Goal: Information Seeking & Learning: Learn about a topic

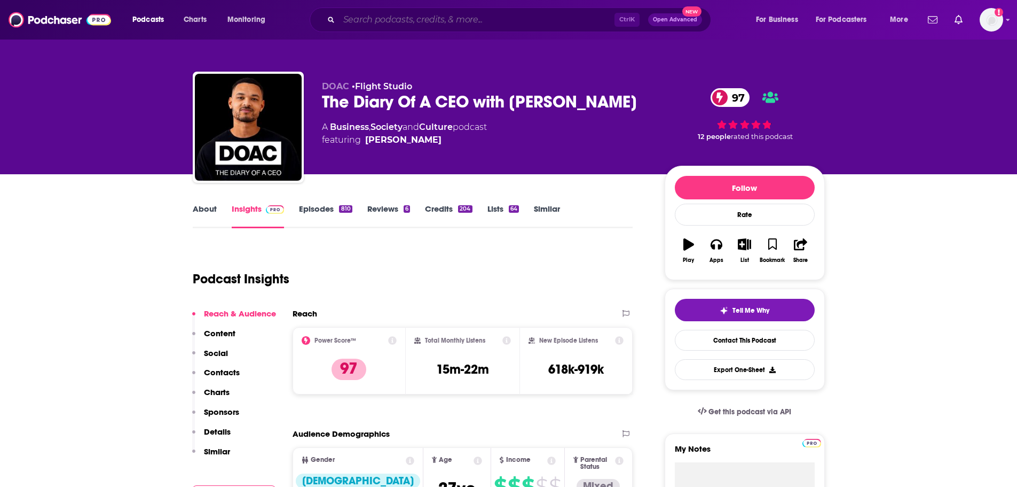
click at [550, 13] on input "Search podcasts, credits, & more..." at bounding box center [477, 19] width 276 height 17
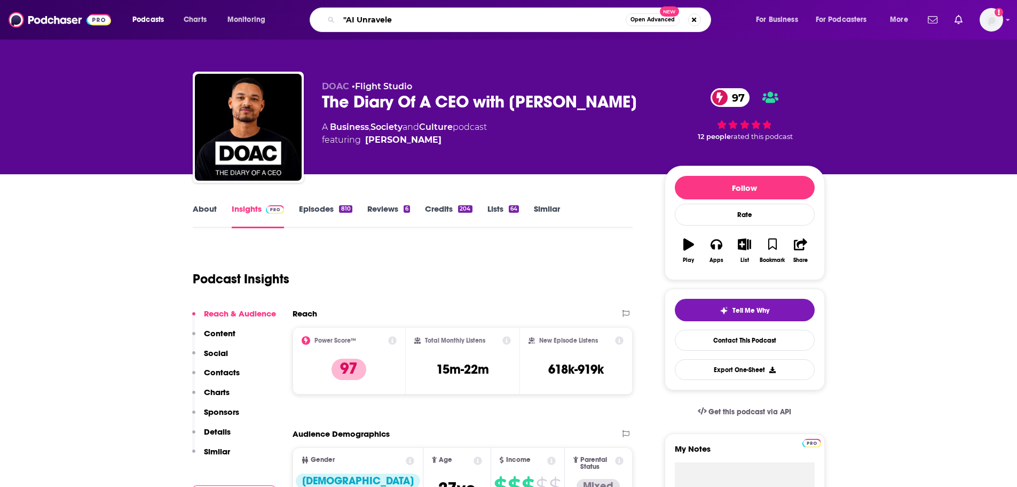
type input ""AI Unraveled"
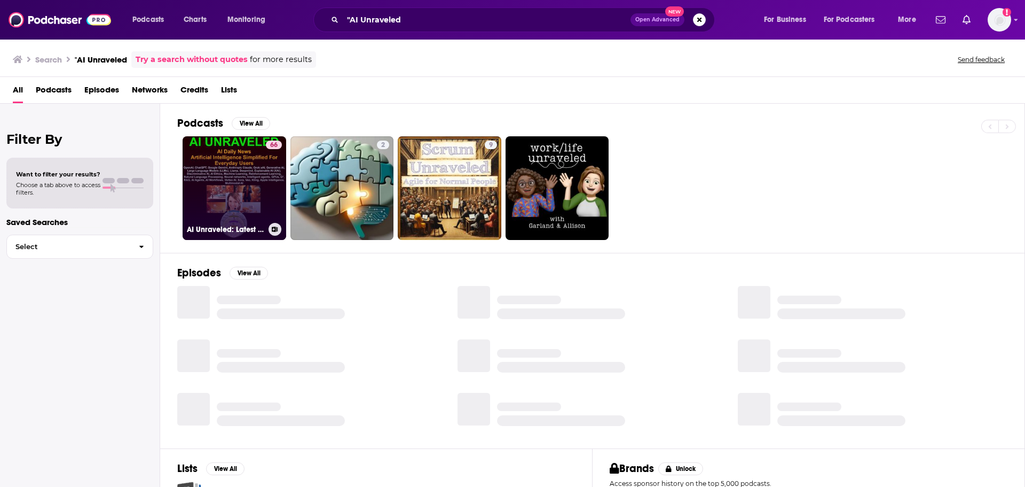
click at [266, 170] on div "66" at bounding box center [274, 181] width 16 height 82
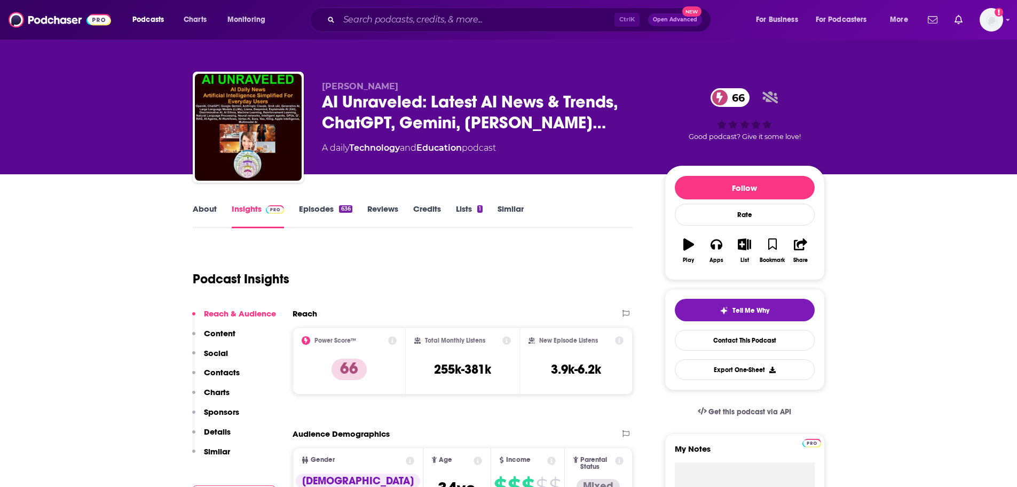
click at [211, 208] on link "About" at bounding box center [205, 215] width 24 height 25
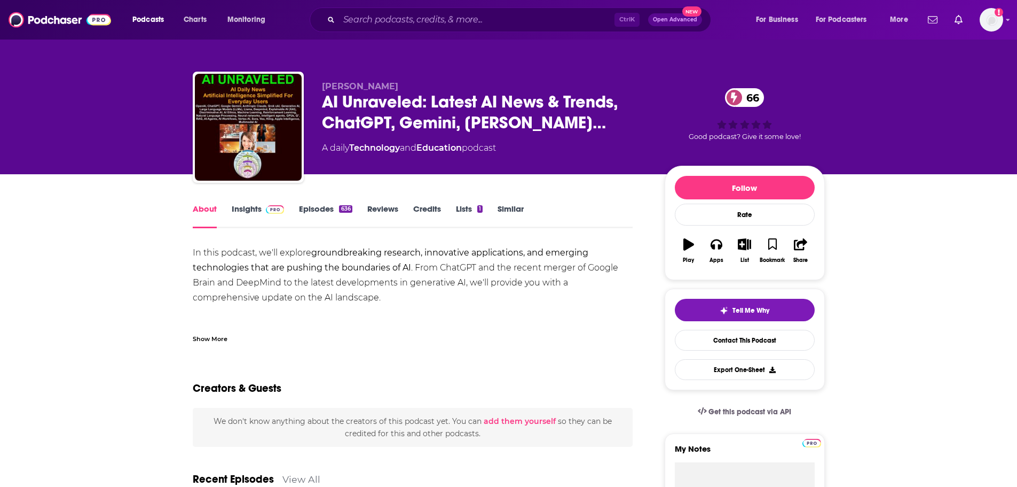
click at [252, 205] on link "Insights" at bounding box center [258, 215] width 53 height 25
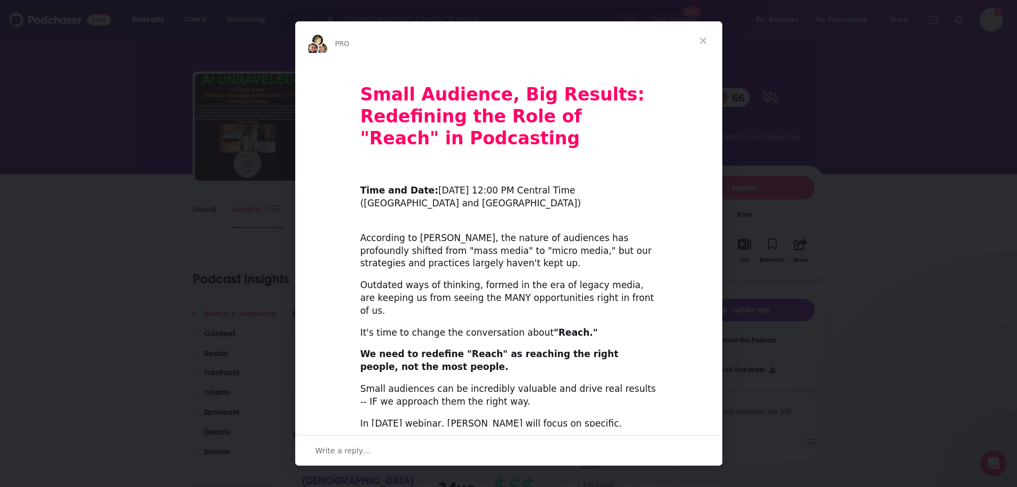
click at [706, 39] on span "Close" at bounding box center [703, 40] width 38 height 38
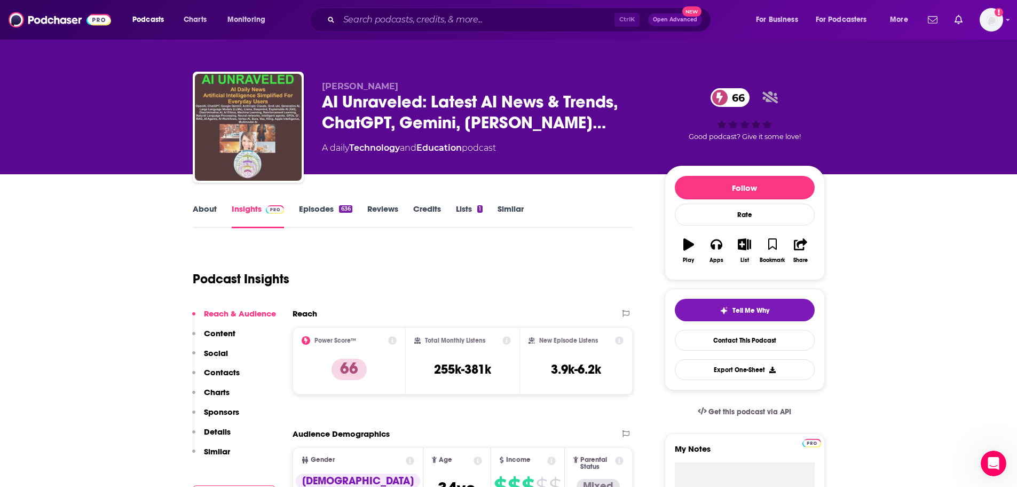
click at [254, 113] on img "AI Unraveled: Latest AI News & Trends, ChatGPT, Gemini, DeepSeek, Gen AI, LLMs,…" at bounding box center [248, 127] width 107 height 107
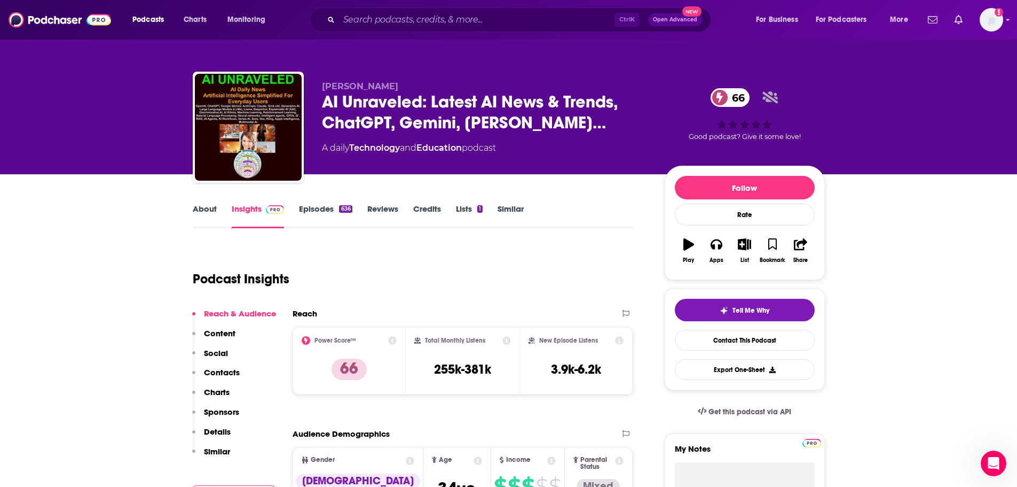
click at [203, 203] on link "About" at bounding box center [205, 215] width 24 height 25
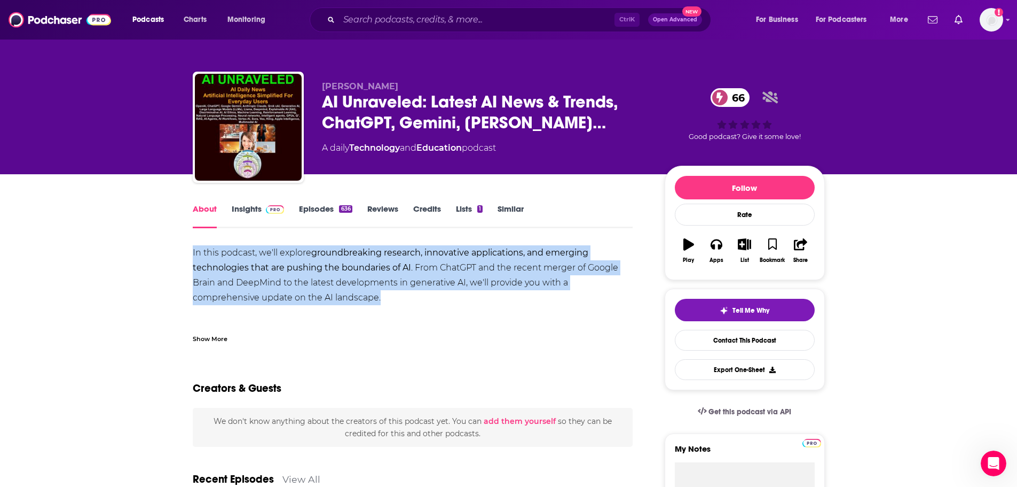
drag, startPoint x: 189, startPoint y: 249, endPoint x: 385, endPoint y: 291, distance: 199.8
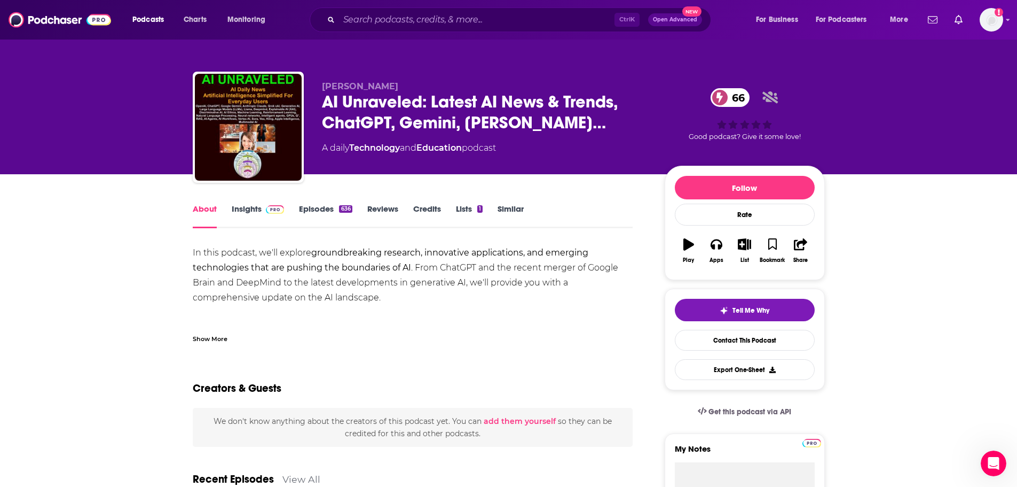
click at [221, 341] on div "Show More" at bounding box center [210, 338] width 35 height 10
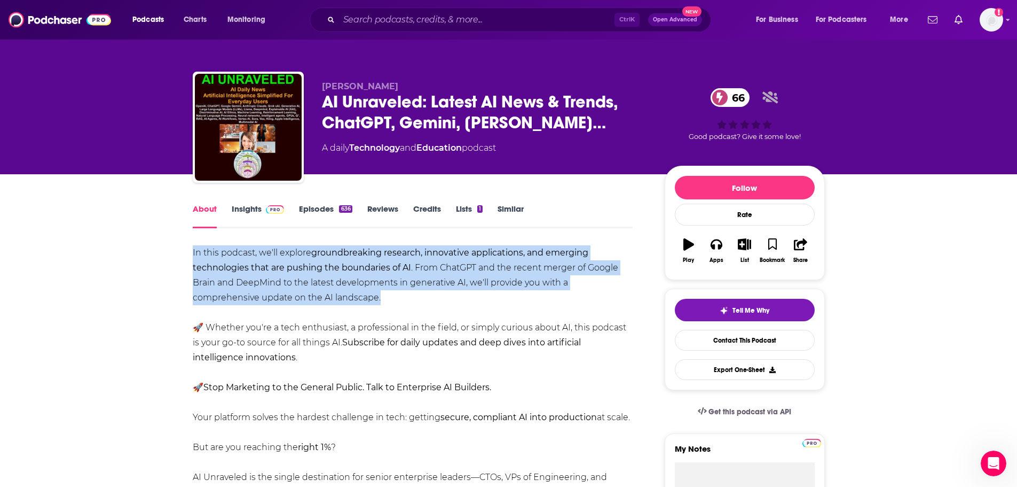
drag, startPoint x: 188, startPoint y: 257, endPoint x: 396, endPoint y: 300, distance: 212.7
copy div "In this podcast, we'll explore groundbreaking research, innovative applications…"
click at [255, 209] on link "Insights" at bounding box center [258, 215] width 53 height 25
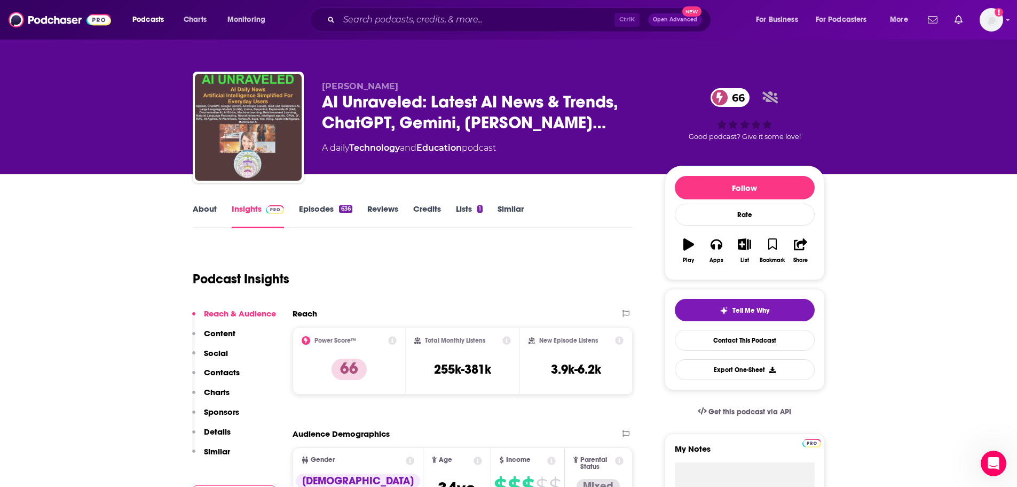
click at [296, 127] on img "AI Unraveled: Latest AI News & Trends, ChatGPT, Gemini, DeepSeek, Gen AI, LLMs,…" at bounding box center [248, 127] width 107 height 107
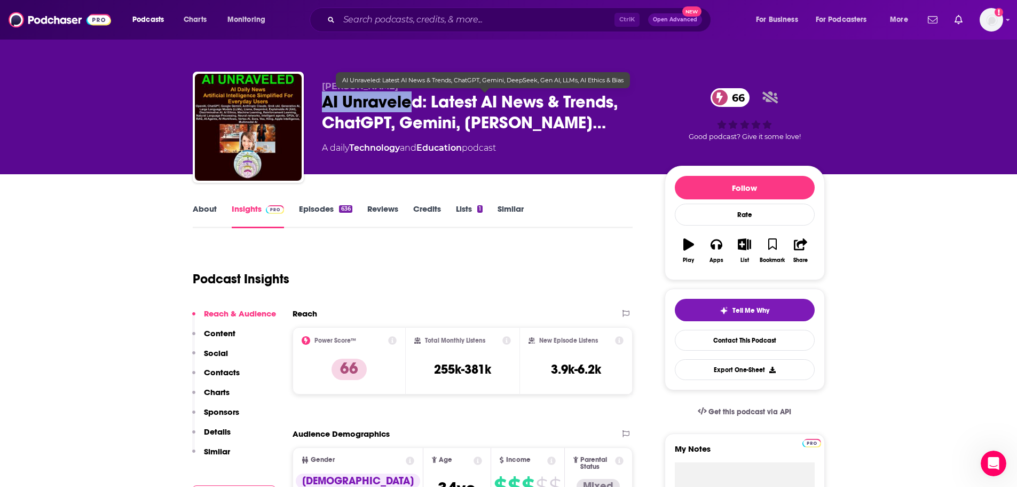
drag, startPoint x: 324, startPoint y: 99, endPoint x: 411, endPoint y: 98, distance: 86.5
click at [411, 98] on span "AI Unraveled: Latest AI News & Trends, ChatGPT, Gemini, [PERSON_NAME]…" at bounding box center [485, 112] width 326 height 42
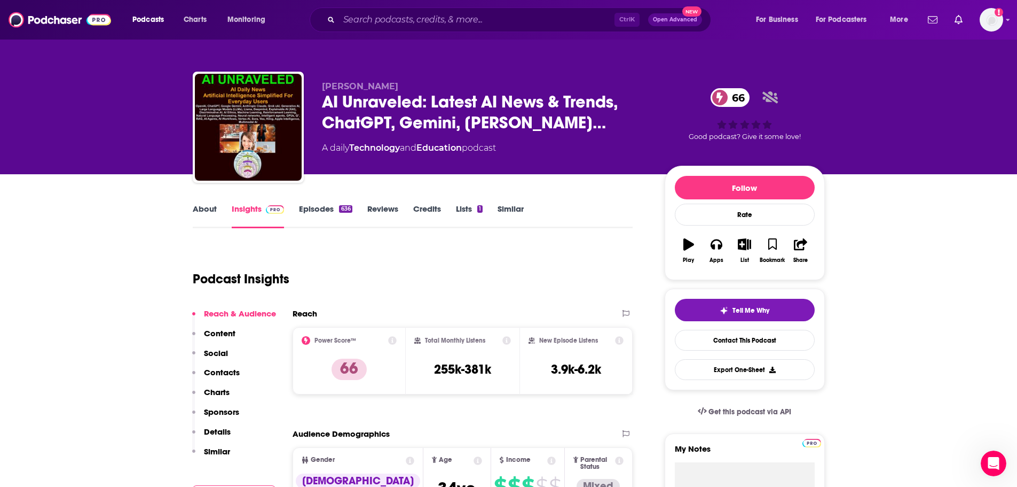
click at [544, 153] on div "A daily Technology and Education podcast" at bounding box center [485, 148] width 326 height 13
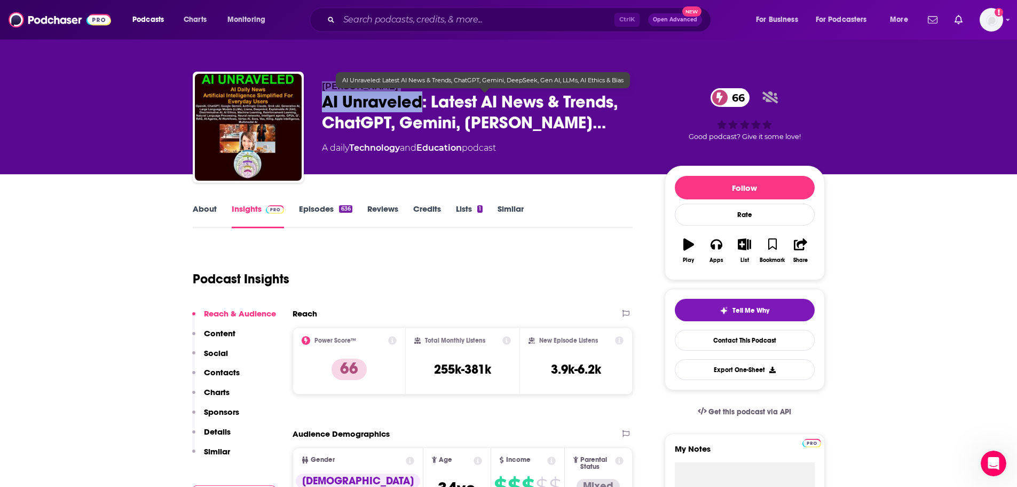
drag, startPoint x: 323, startPoint y: 84, endPoint x: 420, endPoint y: 100, distance: 98.0
click at [420, 100] on div "[PERSON_NAME] AI Unraveled: Latest AI News & Trends, ChatGPT, Gemini, Dee… 66 A…" at bounding box center [485, 123] width 326 height 85
copy div "[PERSON_NAME] AI Unraveled"
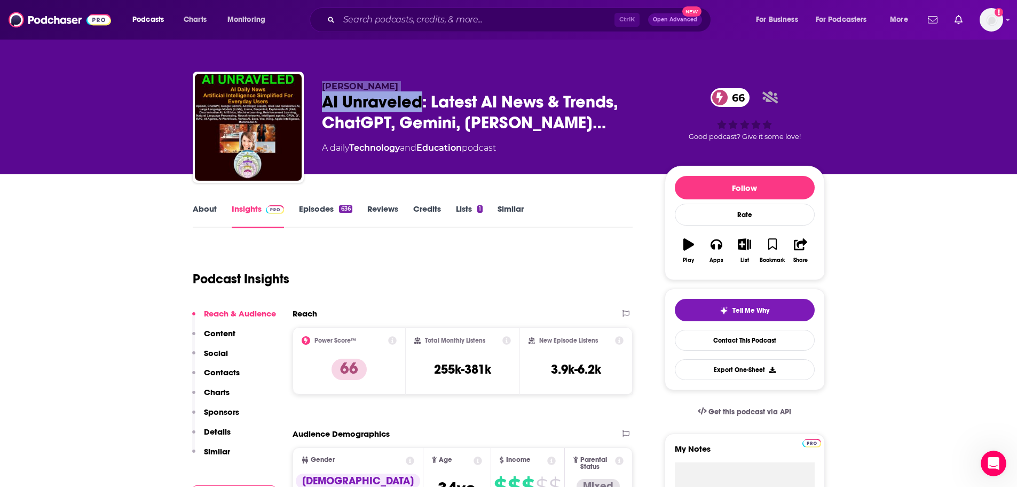
scroll to position [249, 0]
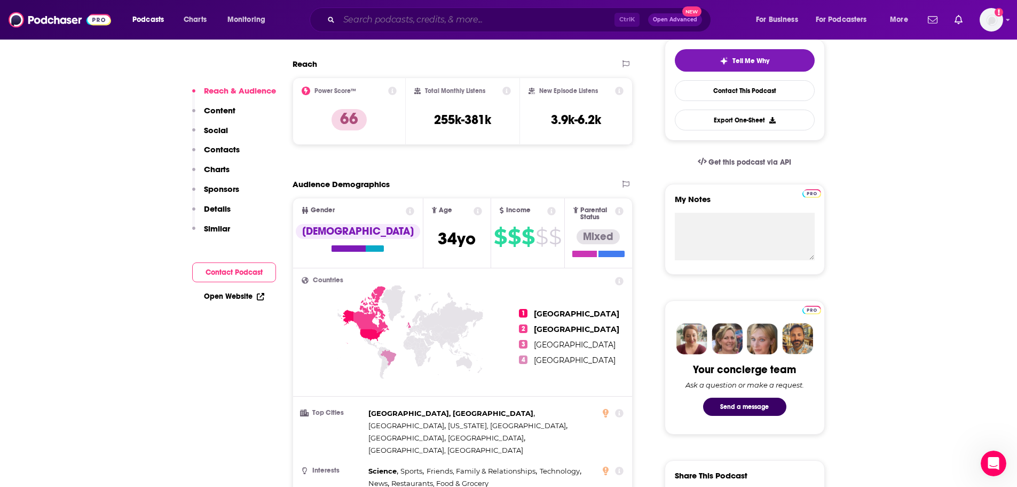
click at [391, 20] on input "Search podcasts, credits, & more..." at bounding box center [477, 19] width 276 height 17
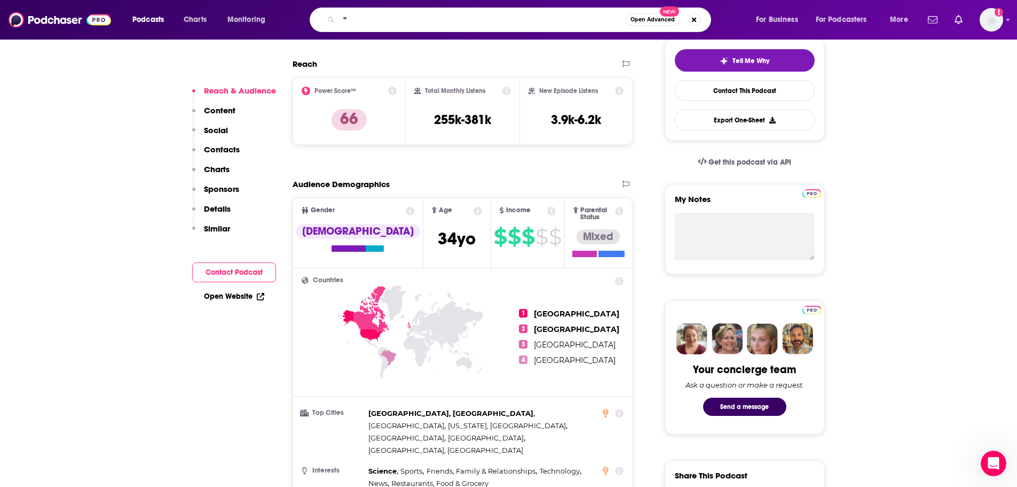
click at [385, 22] on input """ at bounding box center [482, 19] width 287 height 17
paste input "Beynd Markets by [PERSON_NAME]"
type input ""Beynd Markets by [PERSON_NAME]""
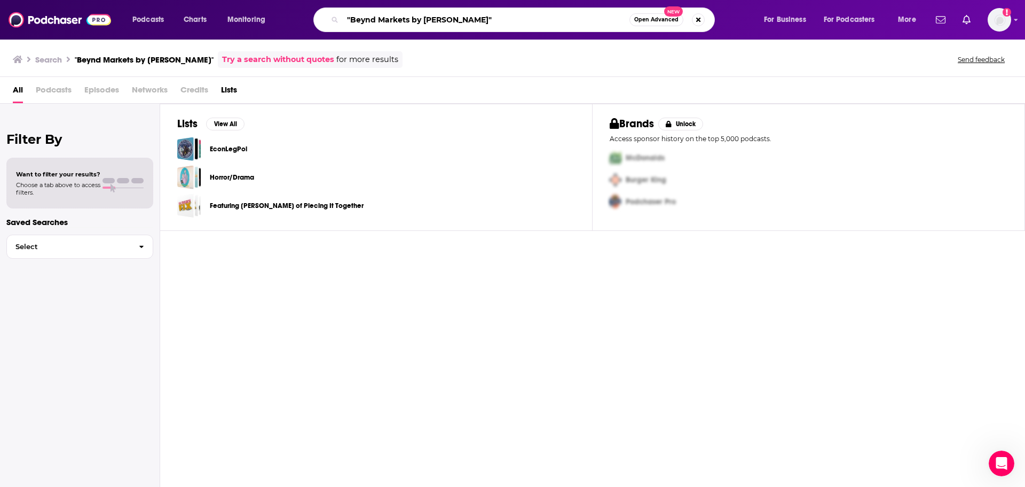
drag, startPoint x: 475, startPoint y: 21, endPoint x: 411, endPoint y: 19, distance: 64.1
click at [411, 19] on input ""Beynd Markets by [PERSON_NAME]"" at bounding box center [486, 19] width 287 height 17
click at [365, 18] on input ""Beynd Markets"" at bounding box center [486, 19] width 287 height 17
type input ""Beyond Markets""
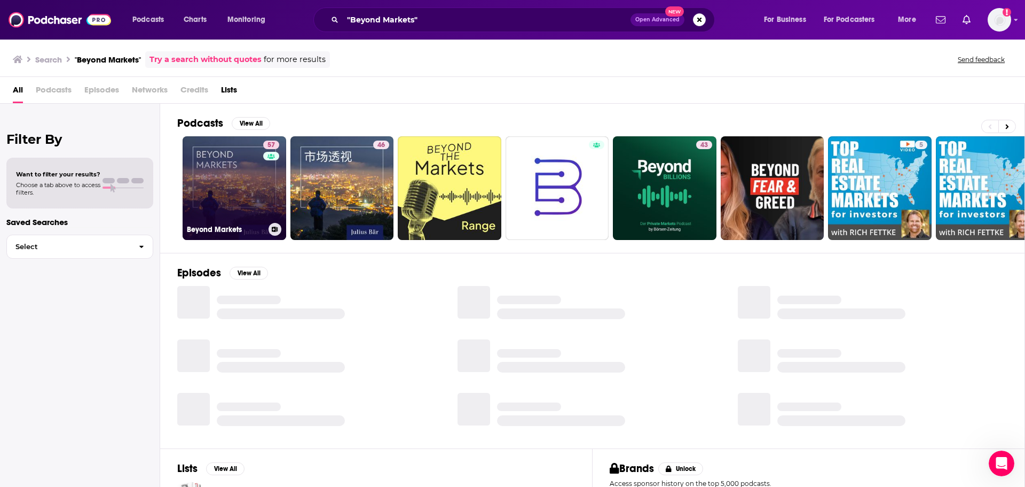
click at [253, 177] on link "57 Beyond Markets" at bounding box center [235, 188] width 104 height 104
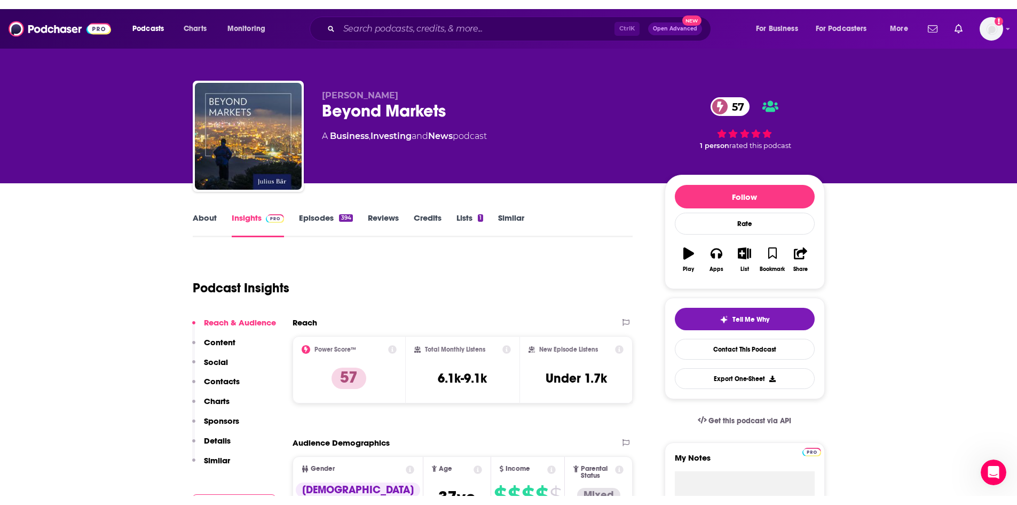
scroll to position [249, 0]
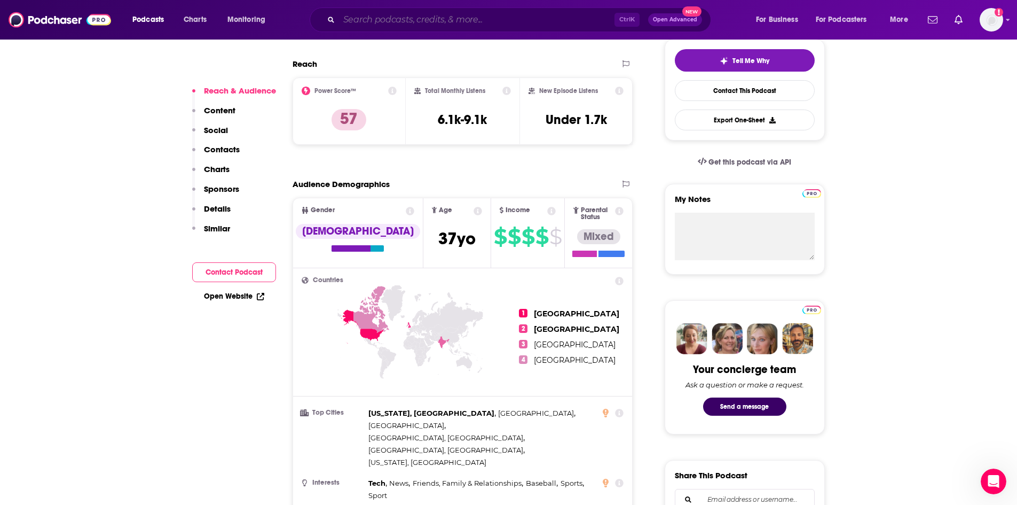
click at [390, 17] on input "Search podcasts, credits, & more..." at bounding box center [477, 19] width 276 height 17
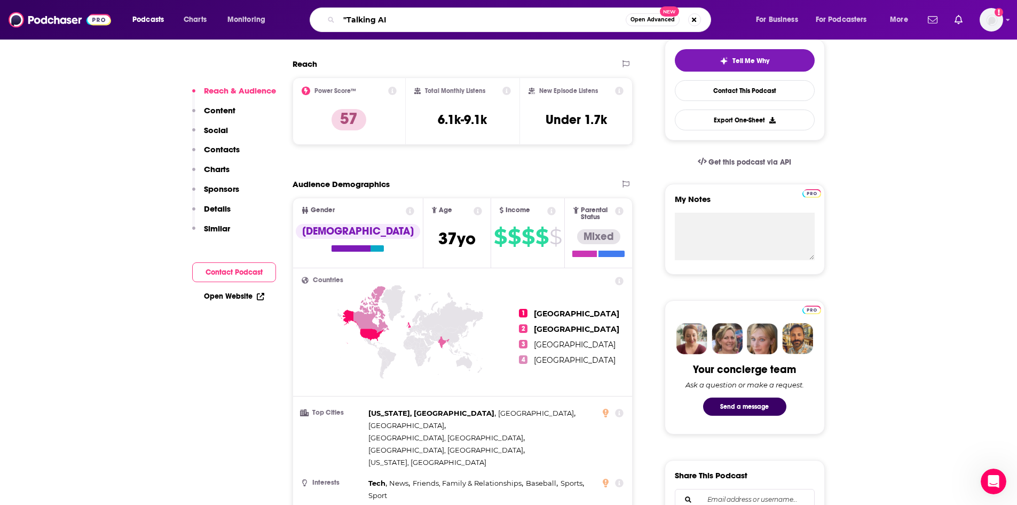
type input ""Talking AI""
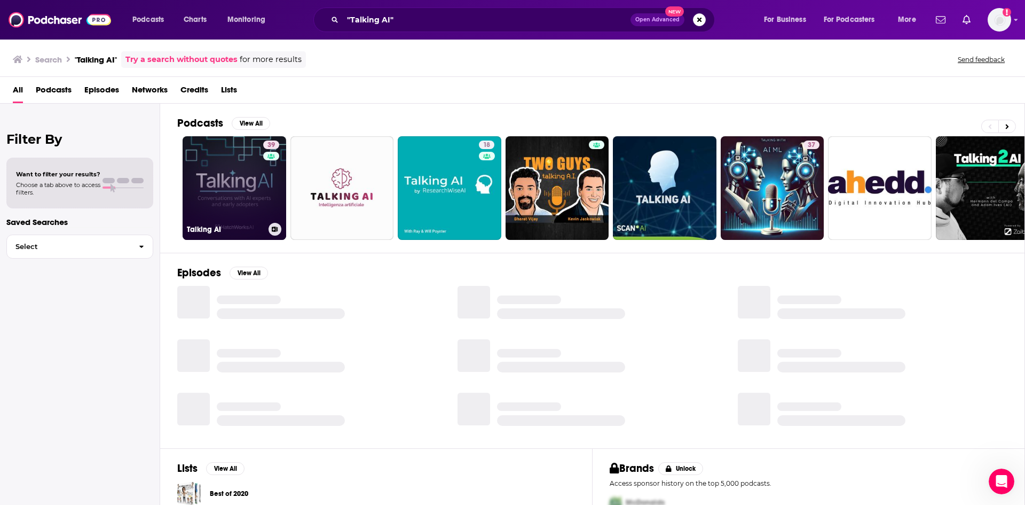
click at [251, 195] on link "39 Talking AI" at bounding box center [235, 188] width 104 height 104
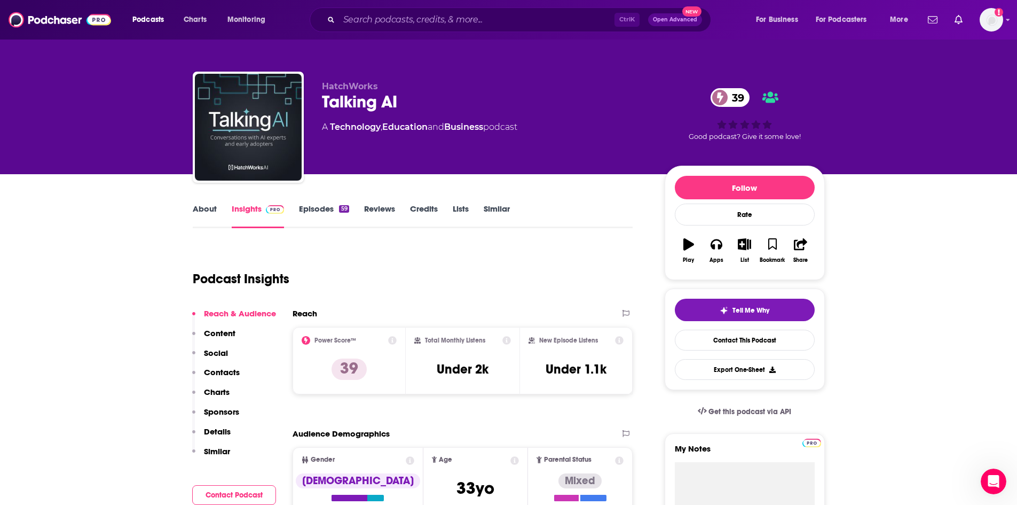
scroll to position [249, 0]
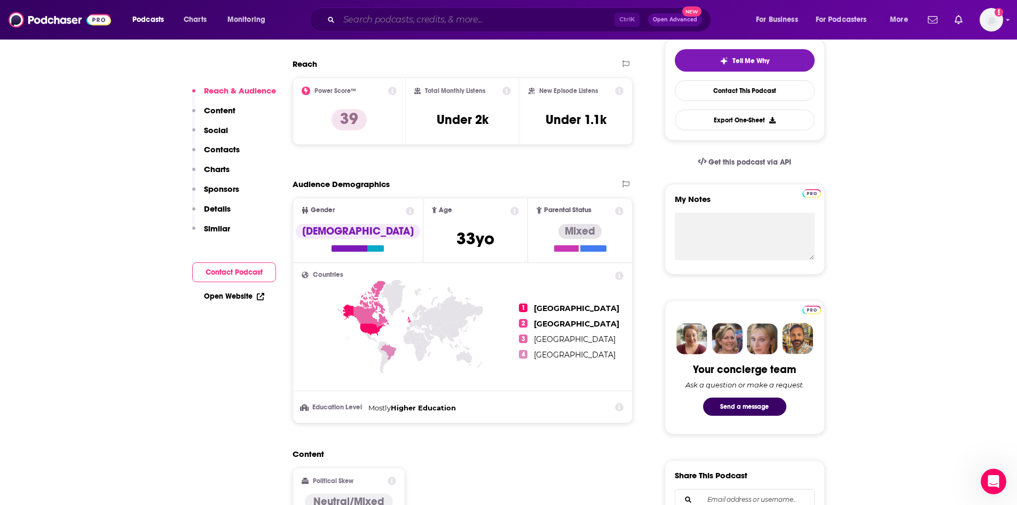
drag, startPoint x: 453, startPoint y: 14, endPoint x: 444, endPoint y: 22, distance: 12.1
click at [449, 18] on input "Search podcasts, credits, & more..." at bounding box center [477, 19] width 276 height 17
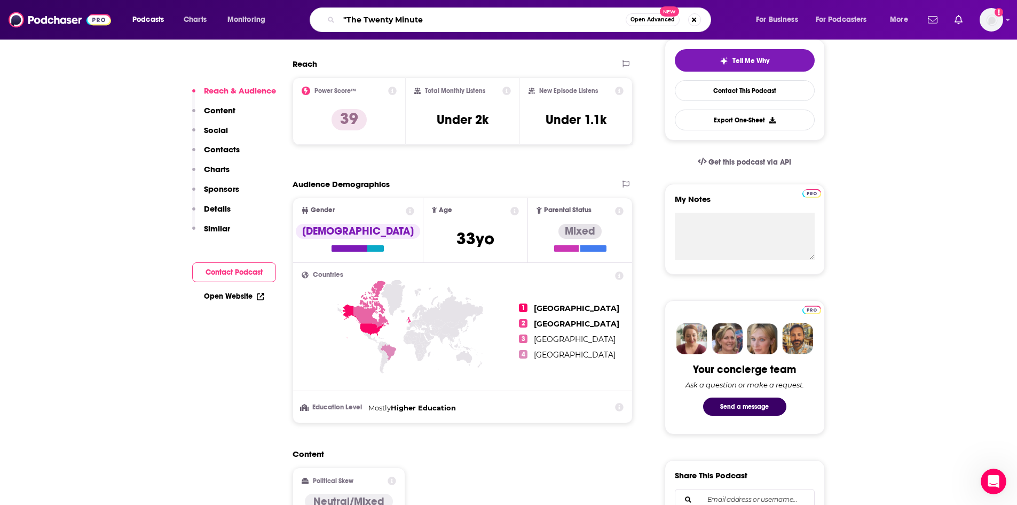
type input ""The Twenty Minute""
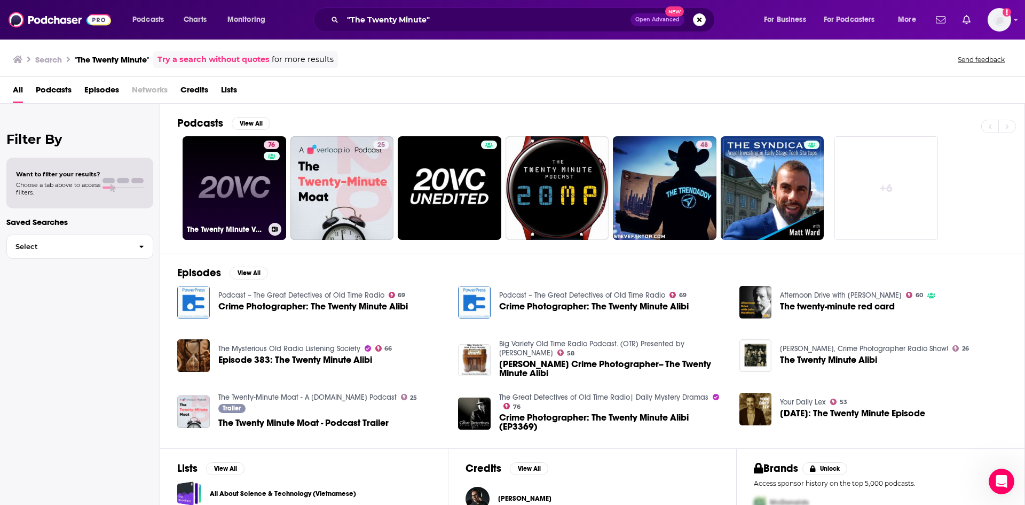
click at [260, 184] on link "76 The Twenty Minute VC (20VC): Venture Capital | Startup Funding | The Pitch" at bounding box center [235, 188] width 104 height 104
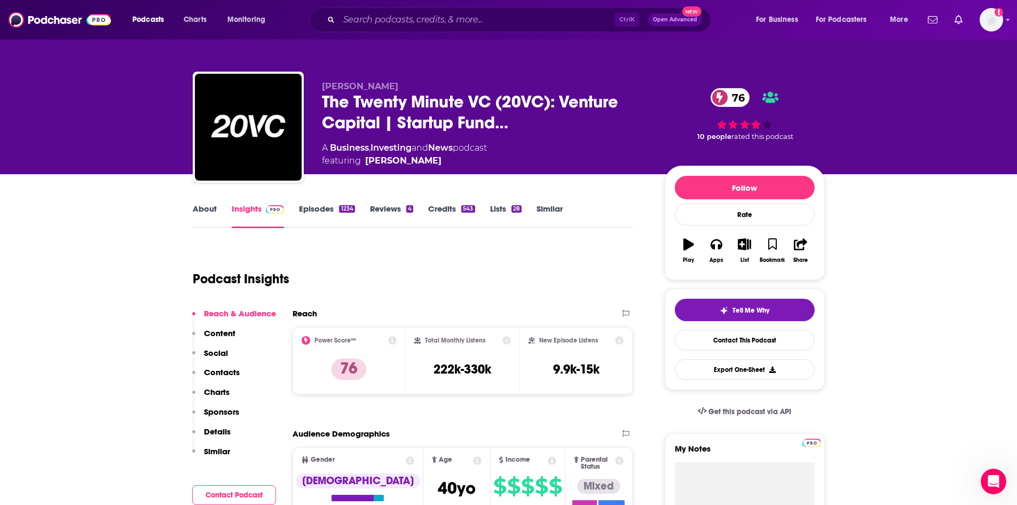
scroll to position [249, 0]
